Goal: Task Accomplishment & Management: Use online tool/utility

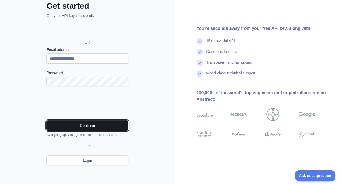
click at [78, 125] on button "Continue" at bounding box center [87, 126] width 82 height 10
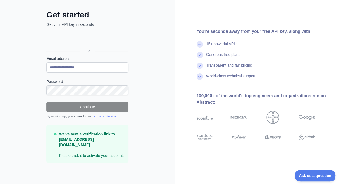
scroll to position [18, 0]
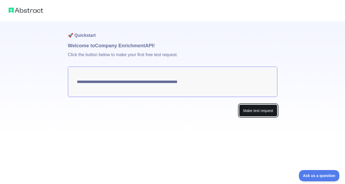
click at [271, 111] on button "Make test request" at bounding box center [258, 111] width 38 height 12
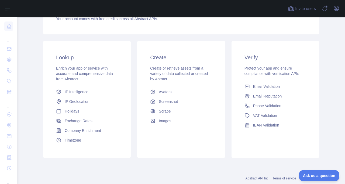
scroll to position [70, 0]
click at [94, 132] on span "Company Enrichment" at bounding box center [83, 130] width 36 height 5
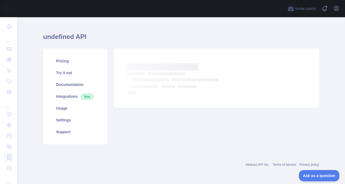
scroll to position [70, 0]
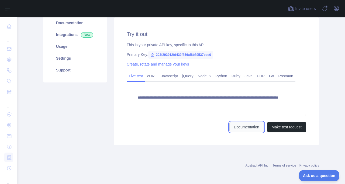
click at [239, 129] on link "Documentation" at bounding box center [246, 127] width 34 height 10
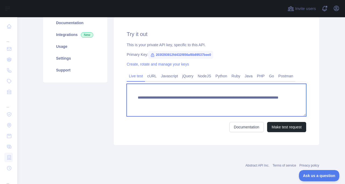
click at [233, 103] on textarea "**********" at bounding box center [216, 100] width 179 height 33
type textarea "**********"
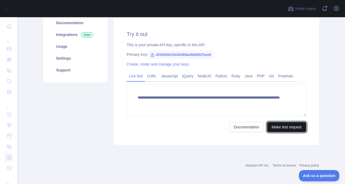
drag, startPoint x: 272, startPoint y: 132, endPoint x: 280, endPoint y: 128, distance: 8.7
click at [280, 128] on button "Make test request" at bounding box center [286, 127] width 39 height 10
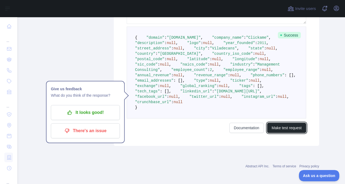
scroll to position [163, 0]
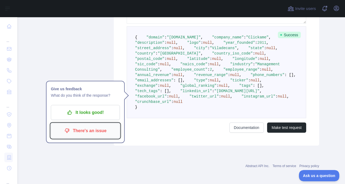
click at [83, 133] on p "There's an issue" at bounding box center [85, 131] width 61 height 9
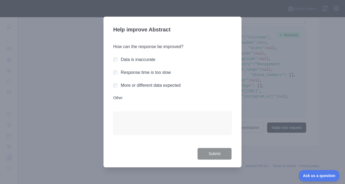
click at [129, 62] on label "Data is inaccurate" at bounding box center [138, 59] width 34 height 5
click at [135, 84] on label "More or different data expected" at bounding box center [151, 85] width 60 height 5
click at [209, 155] on button "Submit" at bounding box center [214, 154] width 34 height 12
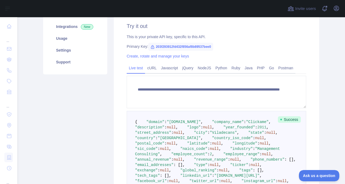
scroll to position [0, 0]
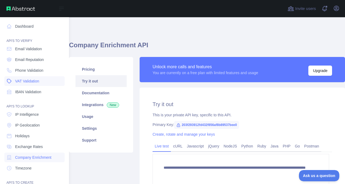
click at [19, 82] on span "VAT Validation" at bounding box center [27, 81] width 24 height 5
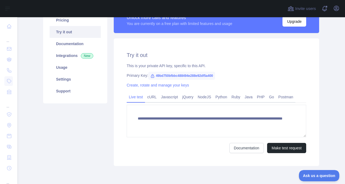
scroll to position [50, 0]
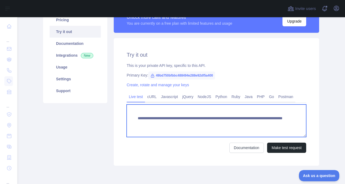
click at [252, 126] on textarea "**********" at bounding box center [216, 121] width 179 height 33
type textarea "**********"
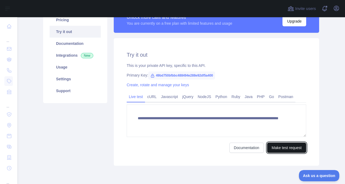
click at [276, 148] on button "Make test request" at bounding box center [286, 148] width 39 height 10
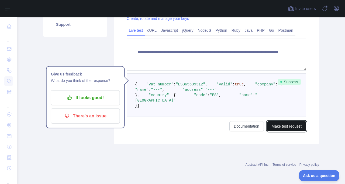
scroll to position [127, 0]
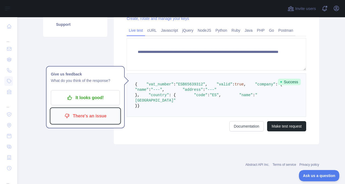
click at [76, 112] on p "There's an issue" at bounding box center [85, 116] width 61 height 9
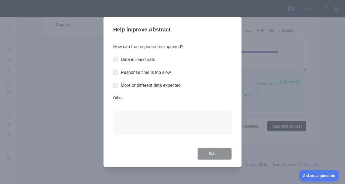
click at [135, 85] on label "More or different data expected" at bounding box center [151, 85] width 60 height 5
click at [136, 62] on label "Data is inaccurate" at bounding box center [138, 59] width 34 height 5
click at [212, 159] on button "Submit" at bounding box center [214, 154] width 34 height 12
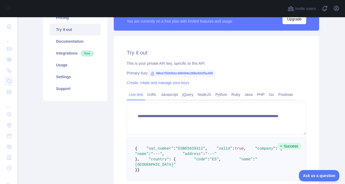
scroll to position [51, 0]
